Goal: Check status: Check status

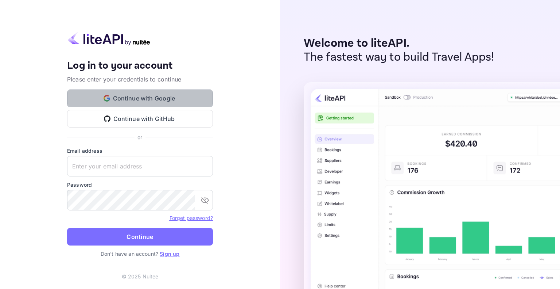
click at [140, 97] on button "Continue with Google" at bounding box center [140, 98] width 146 height 18
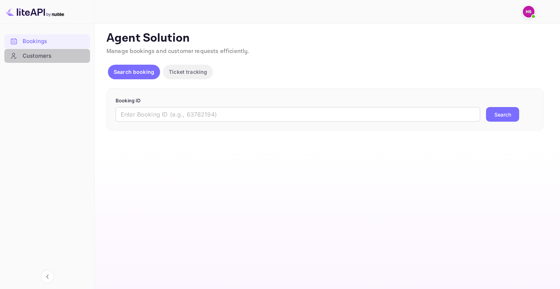
click at [49, 56] on div "Customers" at bounding box center [55, 56] width 64 height 8
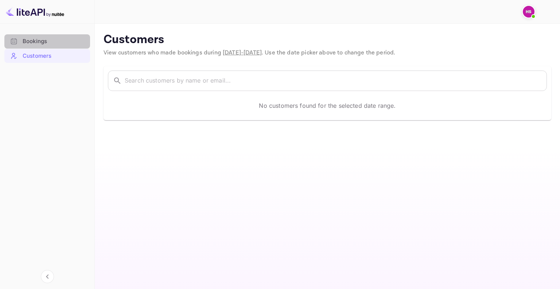
click at [53, 40] on div "Bookings" at bounding box center [55, 41] width 64 height 8
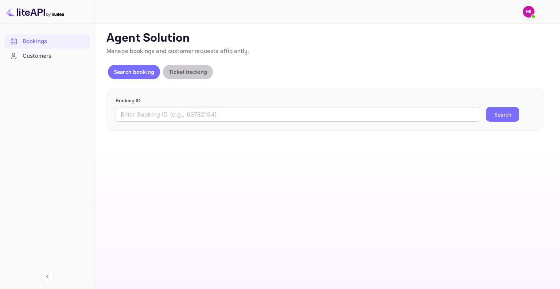
click at [185, 70] on p "Ticket tracking" at bounding box center [188, 72] width 38 height 8
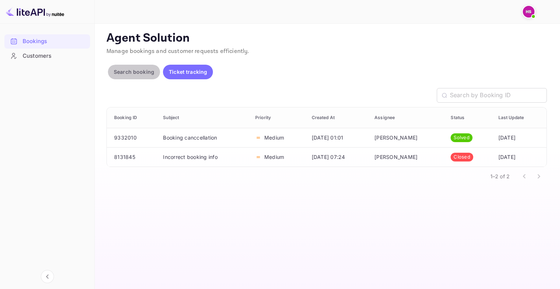
click at [139, 72] on p "Search booking" at bounding box center [134, 72] width 41 height 8
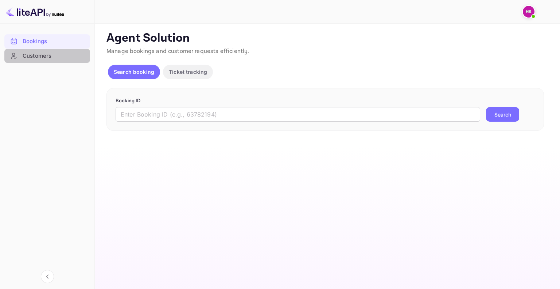
click at [38, 53] on div "Customers" at bounding box center [55, 56] width 64 height 8
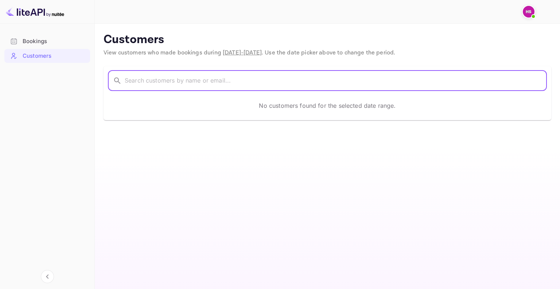
click at [170, 83] on input "text" at bounding box center [336, 80] width 423 height 20
type input "[PERSON_NAME]"
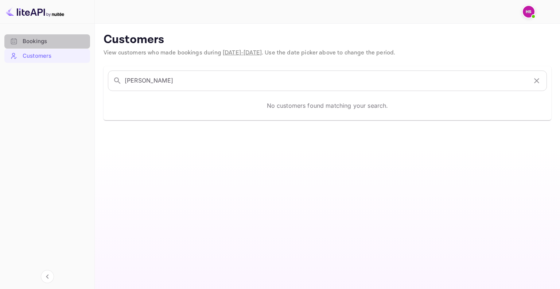
click at [54, 36] on div "Bookings" at bounding box center [47, 41] width 86 height 14
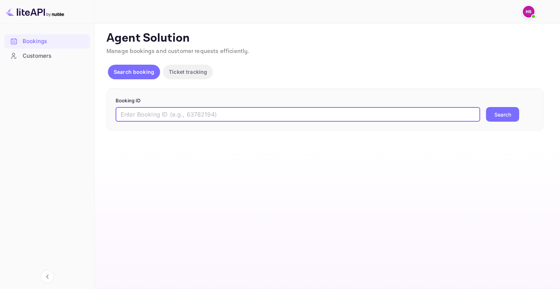
click at [166, 121] on input "text" at bounding box center [298, 114] width 365 height 15
paste input "9658614"
type input "9658614"
click at [486, 107] on button "Search" at bounding box center [502, 114] width 33 height 15
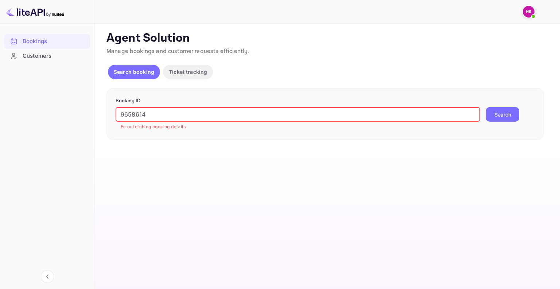
click at [486, 107] on button "Search" at bounding box center [502, 114] width 33 height 15
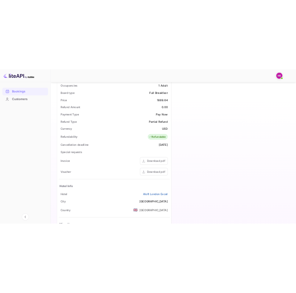
scroll to position [233, 0]
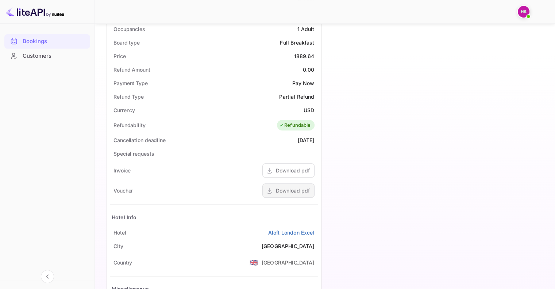
click at [284, 189] on div "Download pdf" at bounding box center [293, 190] width 34 height 8
